Goal: Check status

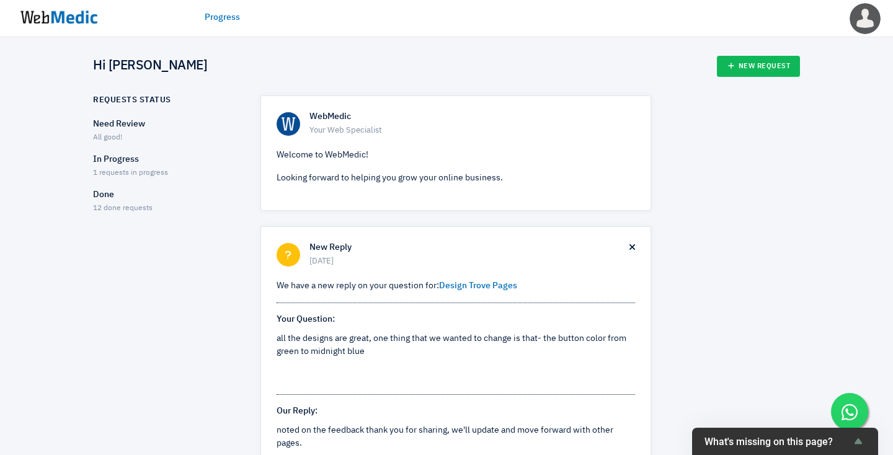
click at [118, 161] on p "In Progress" at bounding box center [166, 159] width 146 height 13
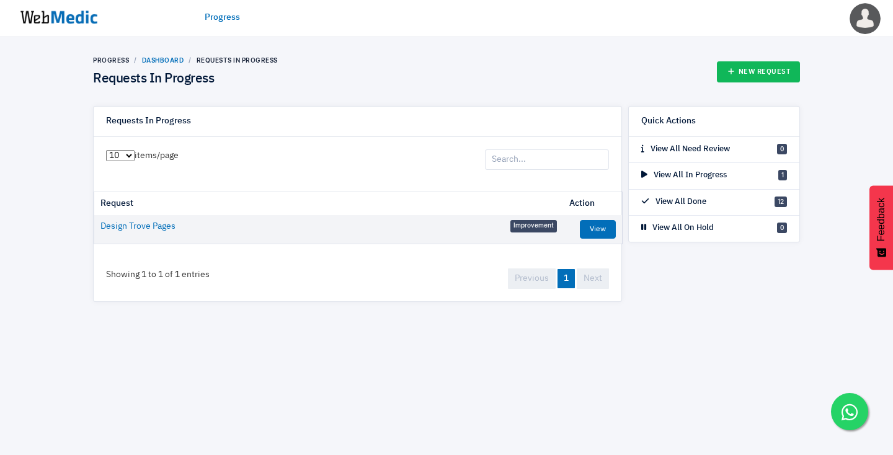
click at [165, 58] on link "Dashboard" at bounding box center [163, 59] width 42 height 7
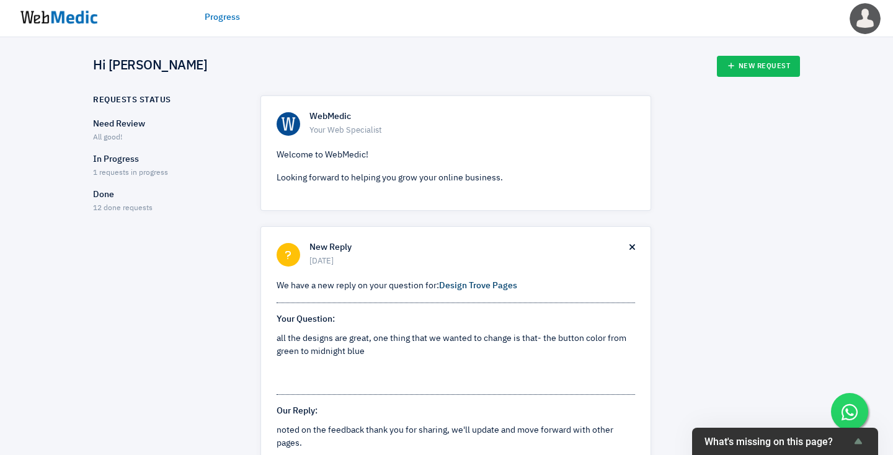
click at [464, 286] on link "Design Trove Pages" at bounding box center [478, 285] width 78 height 9
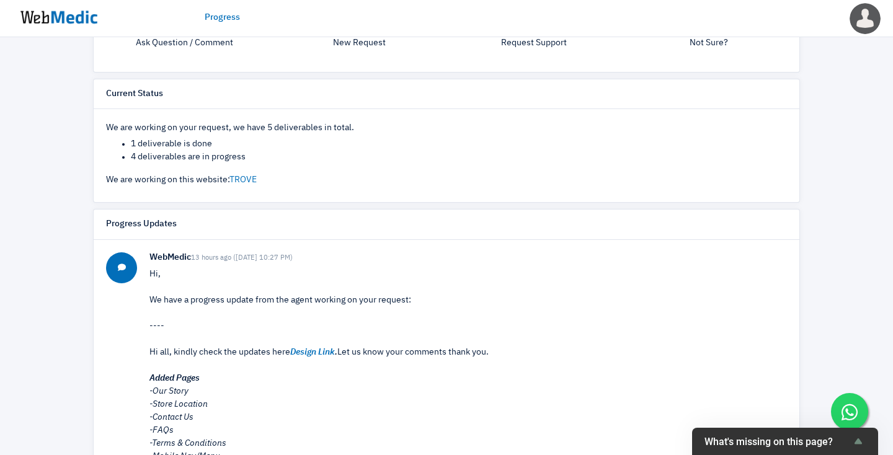
scroll to position [431, 0]
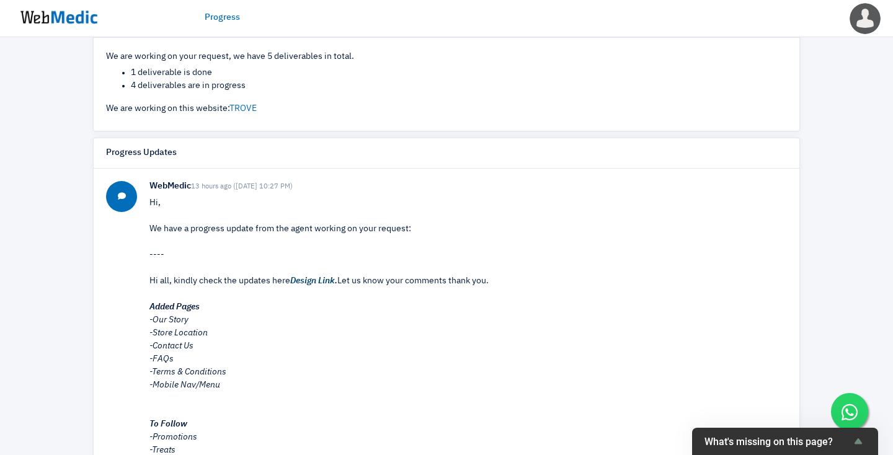
click at [317, 279] on em "Design Link" at bounding box center [312, 281] width 45 height 9
